Goal: Task Accomplishment & Management: Manage account settings

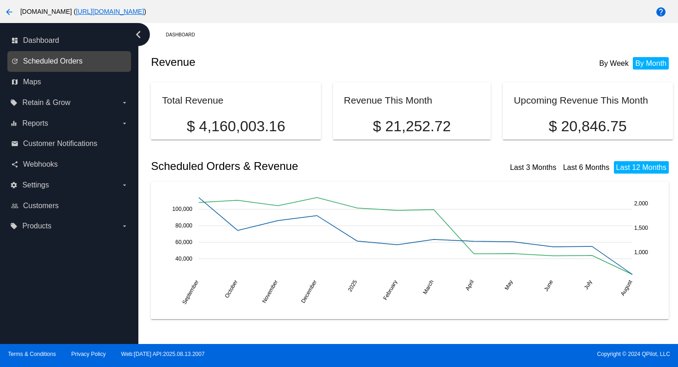
click at [71, 63] on span "Scheduled Orders" at bounding box center [52, 61] width 59 height 8
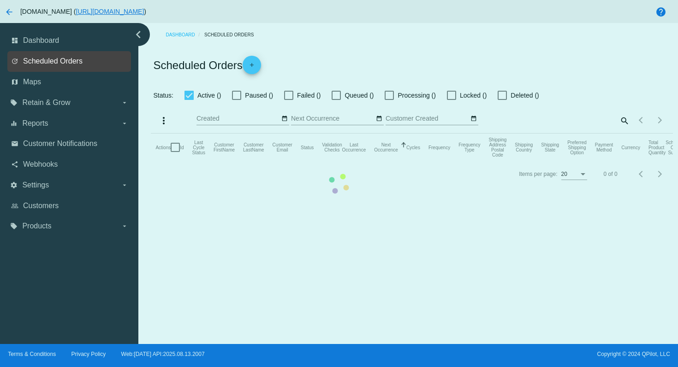
checkbox input "true"
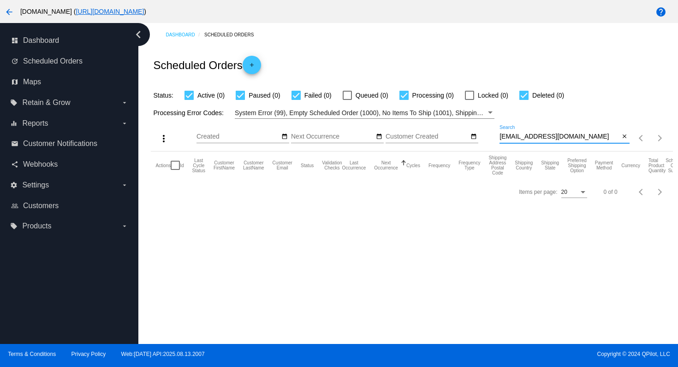
drag, startPoint x: 569, startPoint y: 138, endPoint x: 483, endPoint y: 139, distance: 86.7
click at [483, 139] on div "more_vert Aug Jan Feb Mar [DATE]" at bounding box center [411, 135] width 521 height 33
paste input "lunge7@ao"
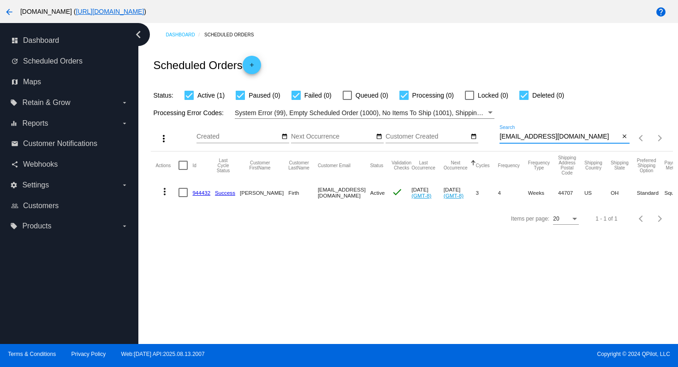
type input "[EMAIL_ADDRESS][DOMAIN_NAME]"
click at [163, 194] on mat-icon "more_vert" at bounding box center [164, 191] width 11 height 11
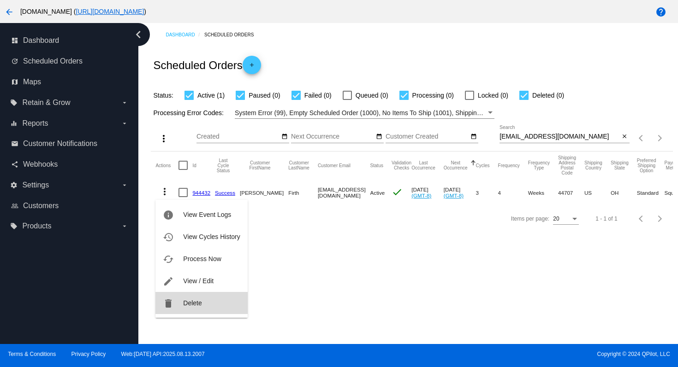
click at [200, 301] on span "Delete" at bounding box center [192, 303] width 18 height 7
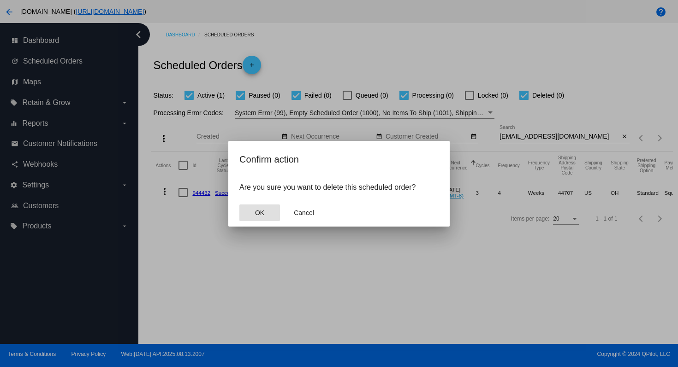
click at [263, 218] on button "OK" at bounding box center [259, 213] width 41 height 17
